Goal: Task Accomplishment & Management: Manage account settings

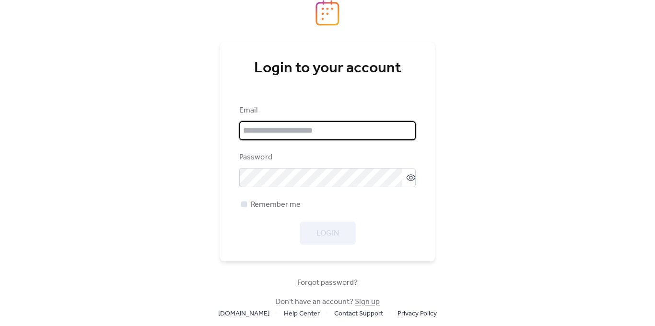
type input "**********"
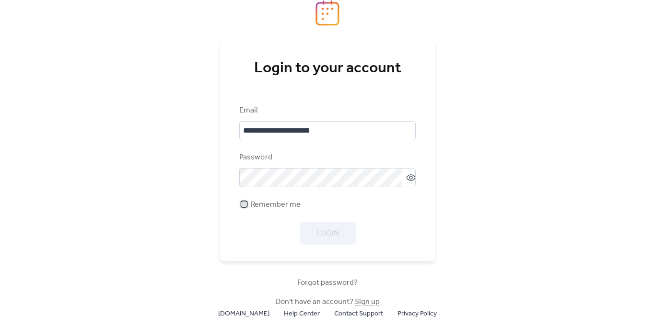
click at [244, 204] on div at bounding box center [244, 204] width 6 height 6
click at [337, 233] on span "Login" at bounding box center [327, 234] width 23 height 12
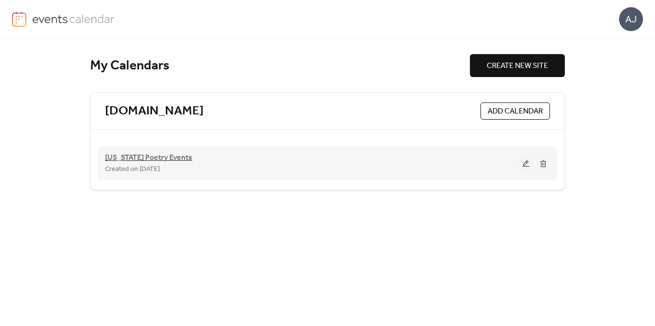
click at [158, 155] on span "[US_STATE] Poetry Events" at bounding box center [148, 158] width 87 height 12
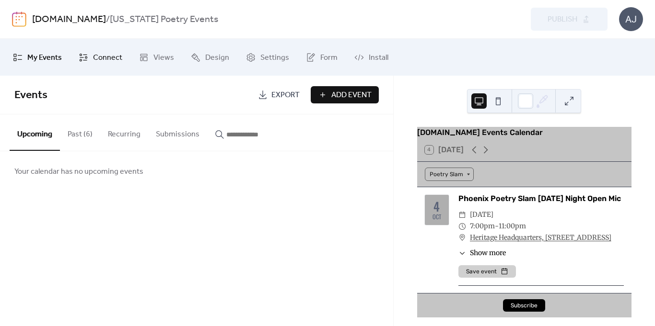
click at [118, 58] on span "Connect" at bounding box center [107, 57] width 29 height 15
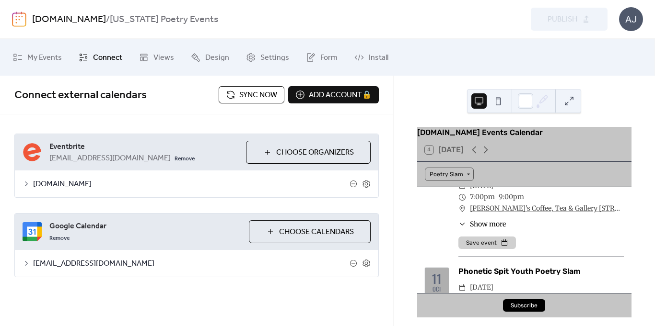
scroll to position [1025, 0]
